Goal: Transaction & Acquisition: Purchase product/service

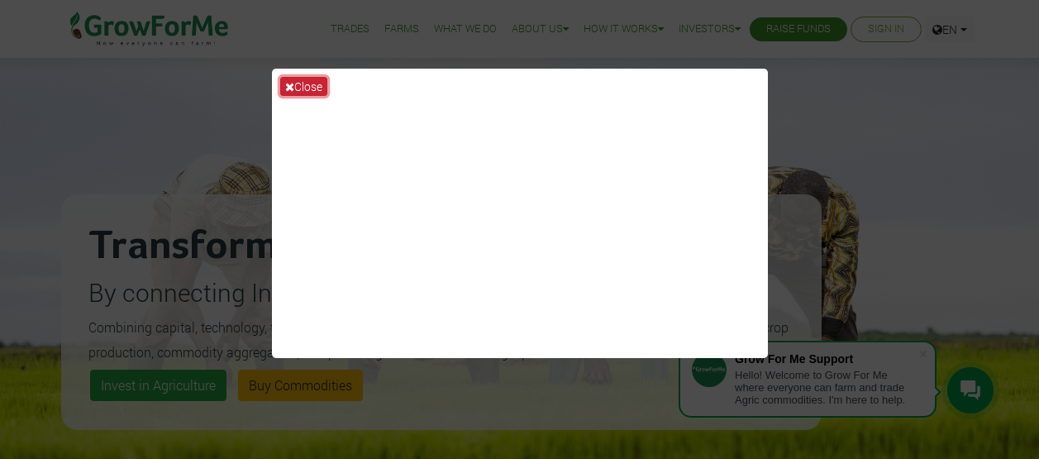
click at [319, 83] on button "Close" at bounding box center [303, 86] width 47 height 19
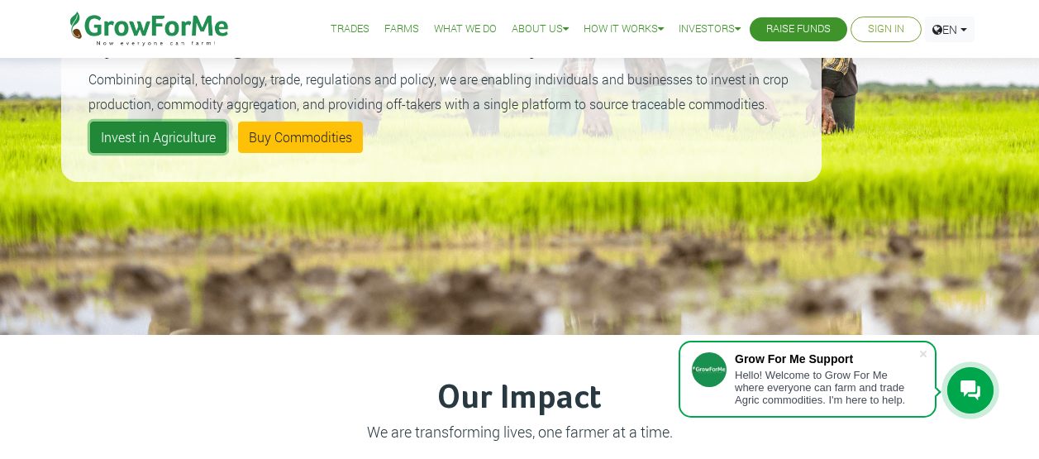
click at [195, 130] on link "Invest in Agriculture" at bounding box center [158, 137] width 136 height 31
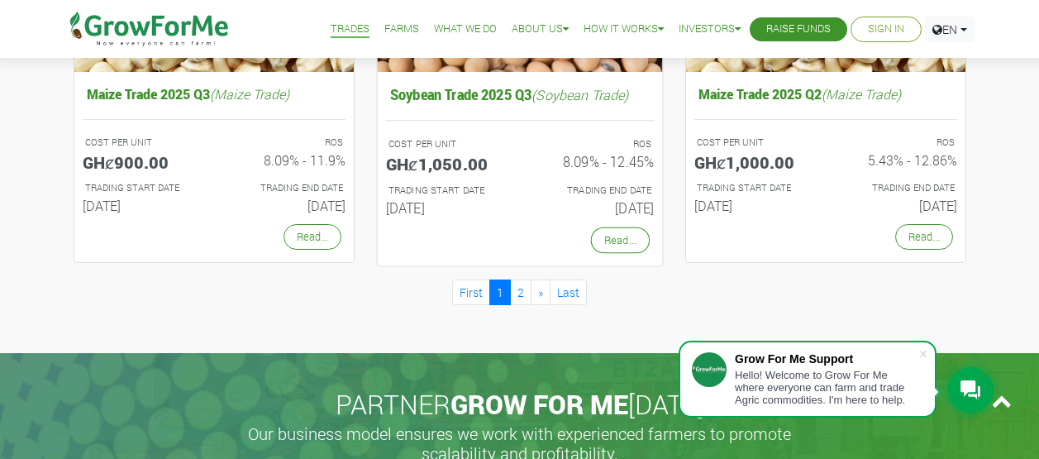
scroll to position [1657, 0]
